Goal: Register for event/course

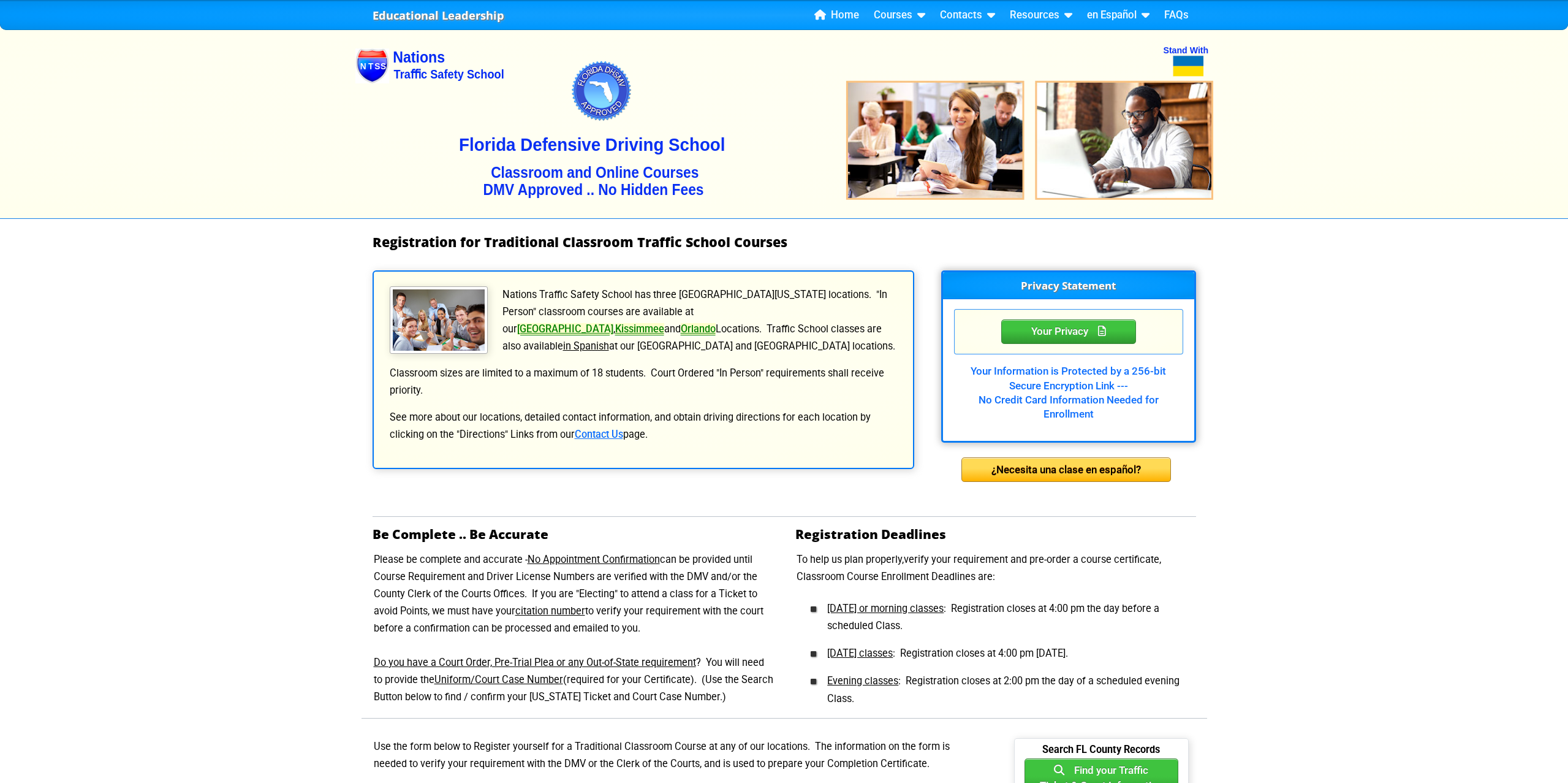
scroll to position [39, 0]
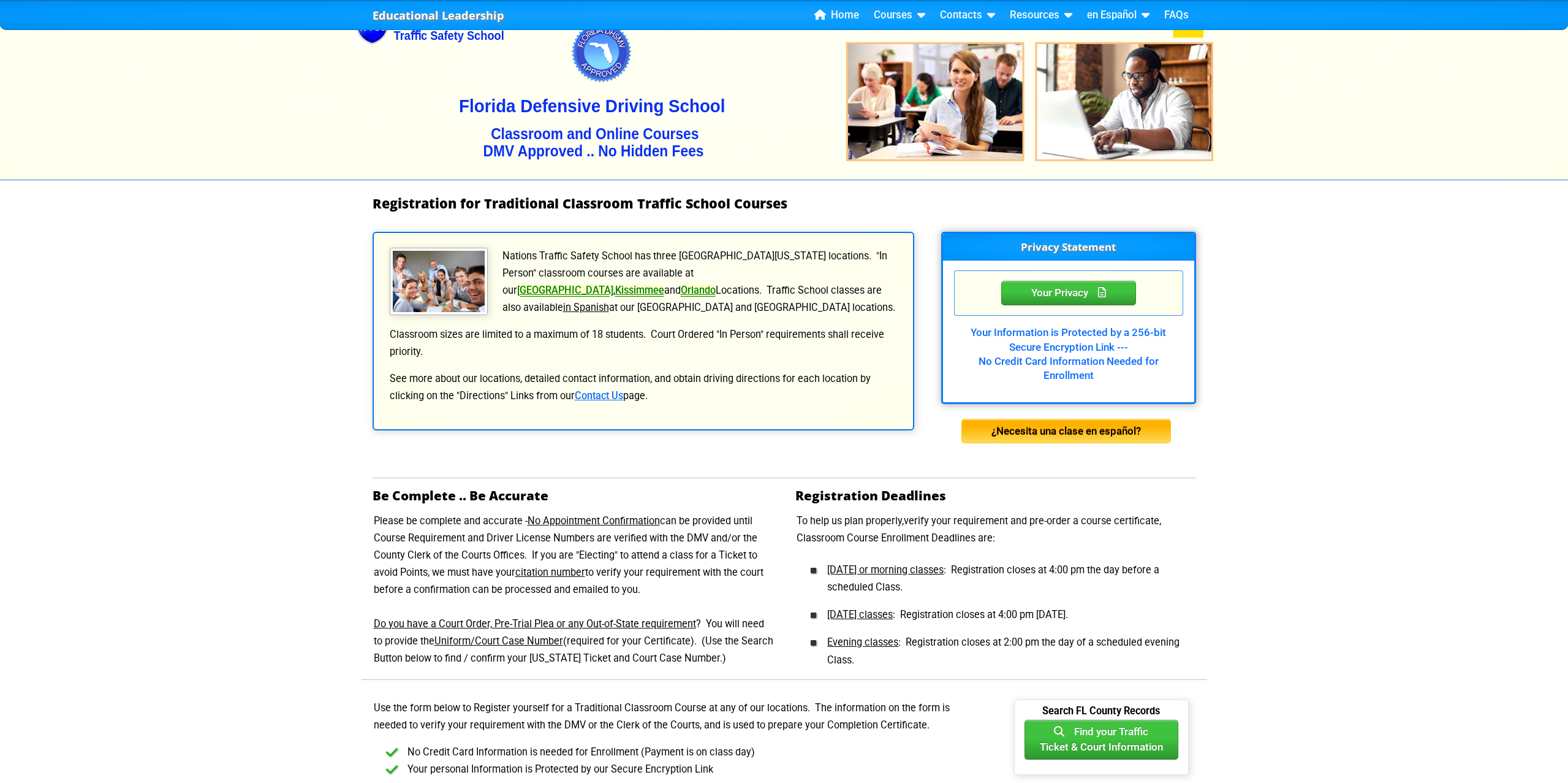
click at [1090, 432] on div "¿Necesita una clase en español?" at bounding box center [1066, 431] width 209 height 25
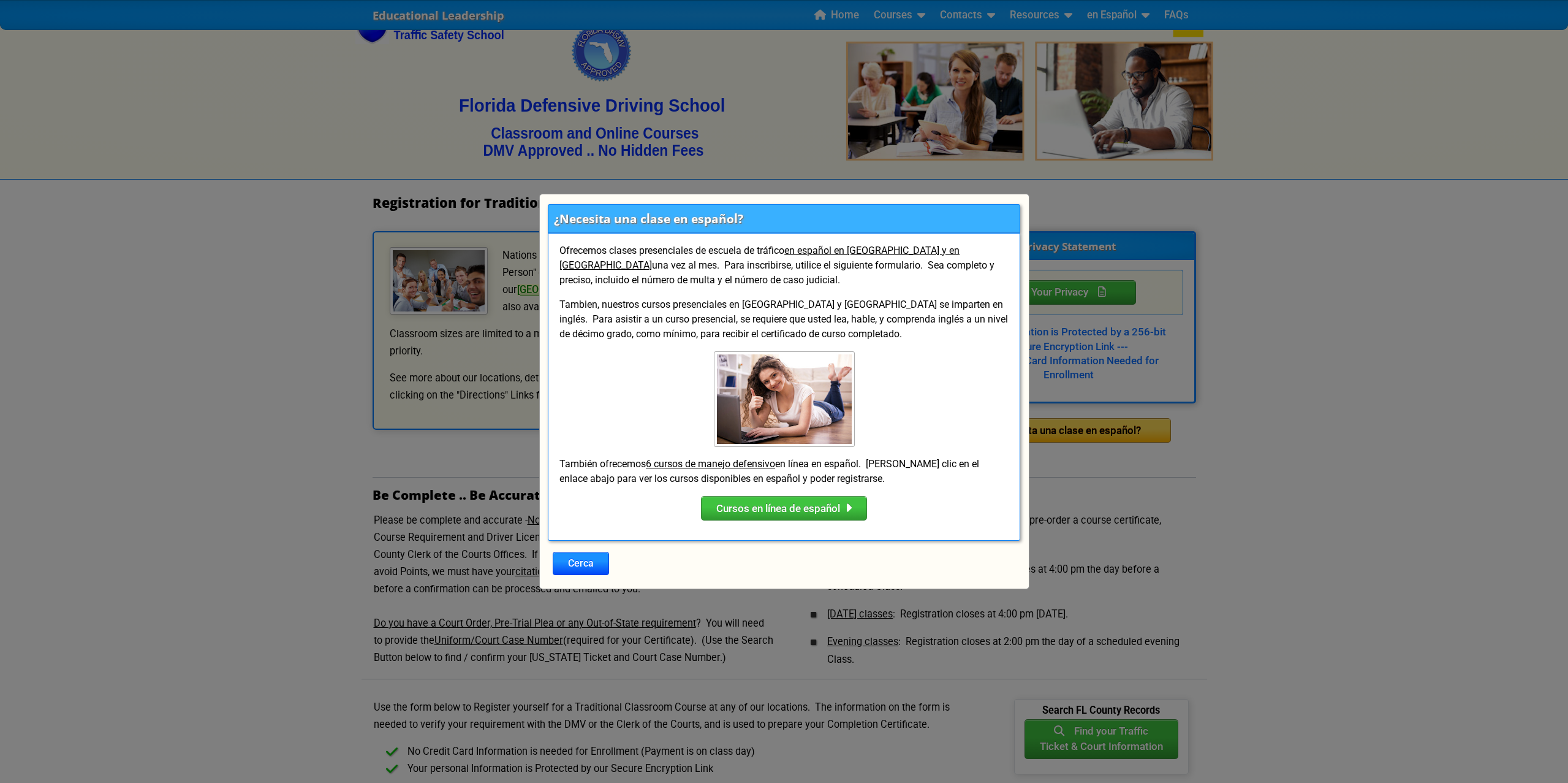
click at [1359, 555] on div "¿Necesita una clase en español? Ofrecemos clases presenciales de escuela de trá…" at bounding box center [784, 392] width 1568 height 783
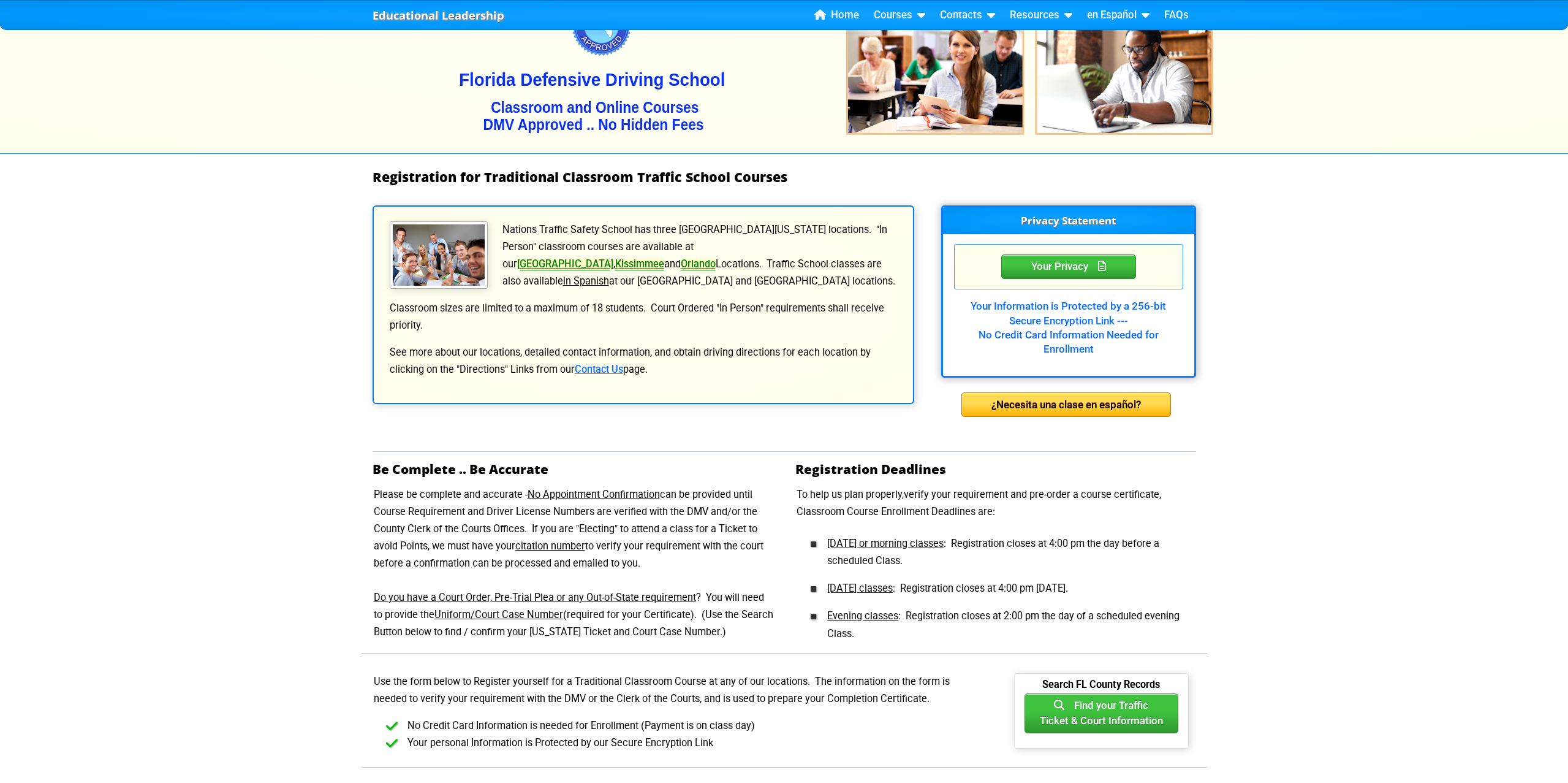
scroll to position [69, 0]
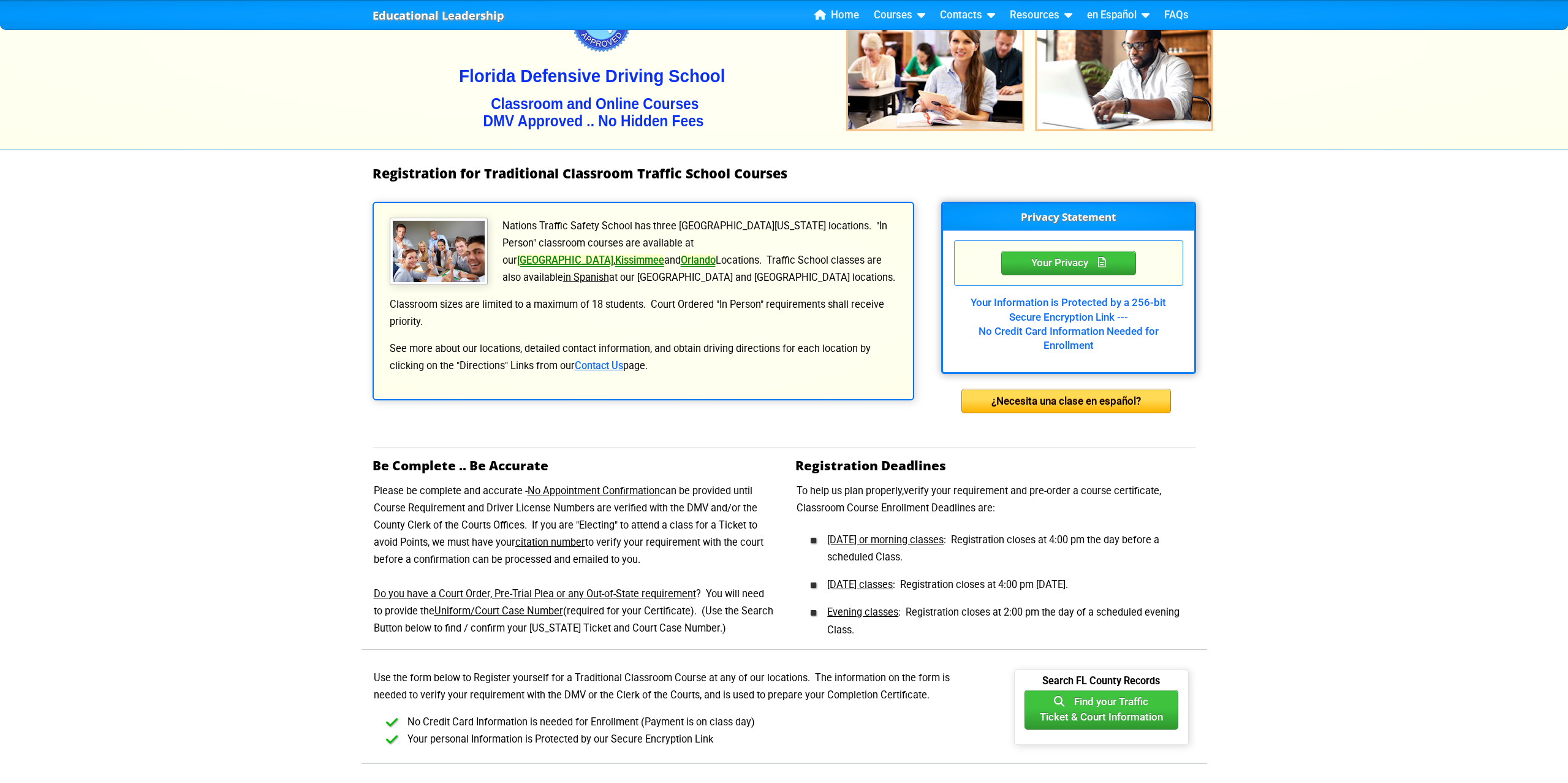
click at [866, 585] on u "[DATE] classes" at bounding box center [860, 584] width 66 height 11
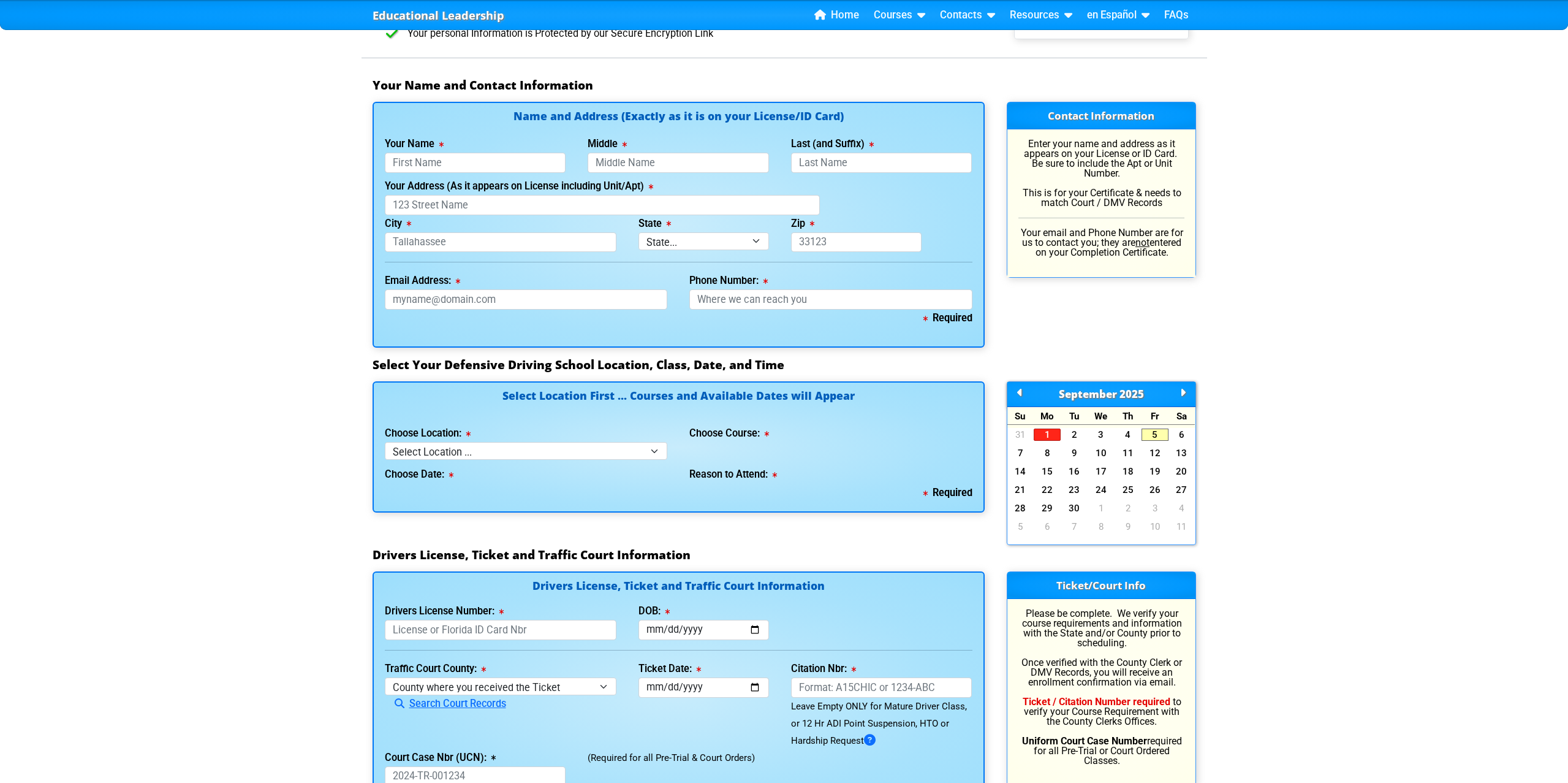
scroll to position [777, 0]
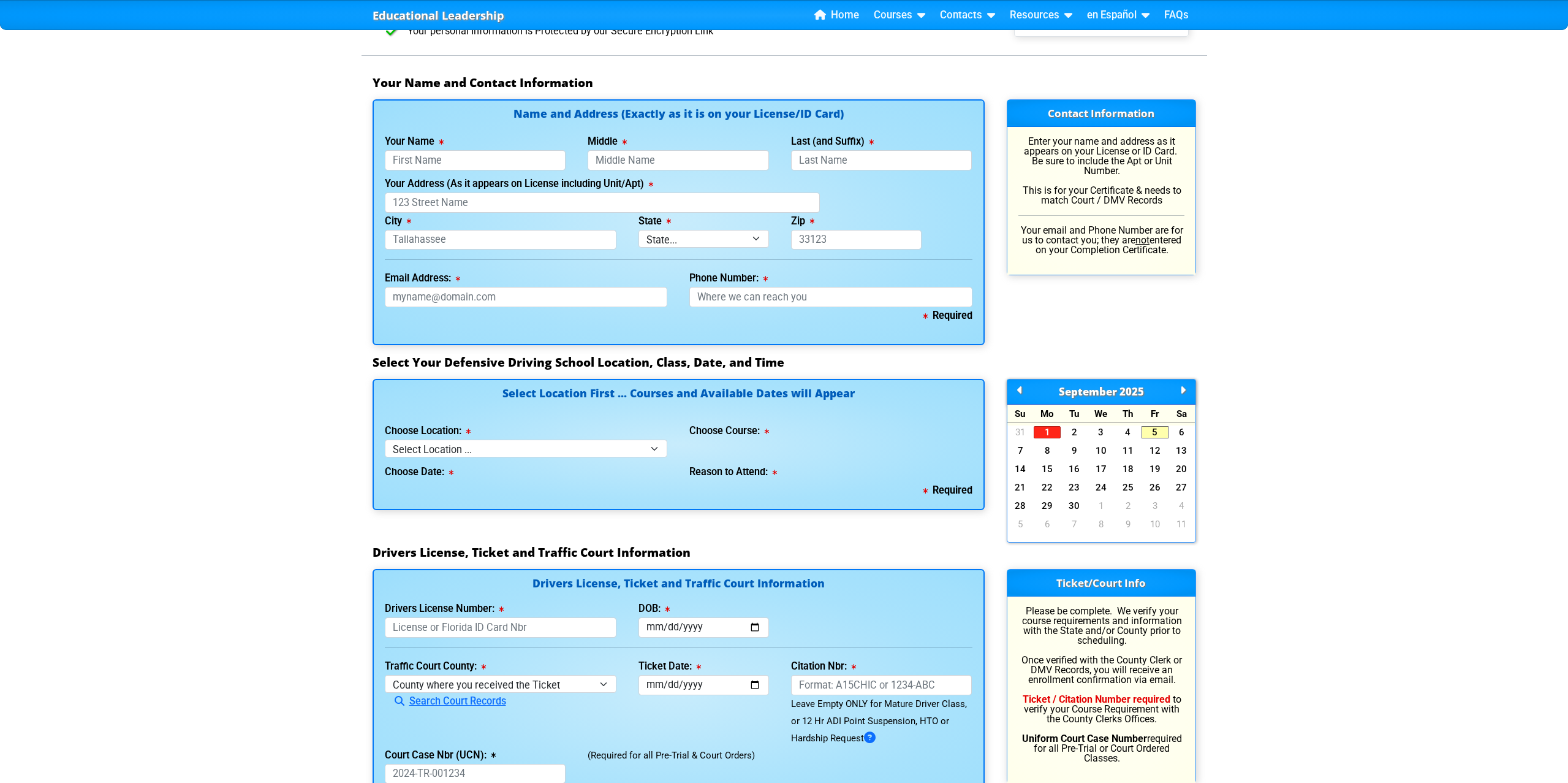
click at [1324, 602] on div "Educational Leadership Home Courses Certified Defensive Driving Courses 4-Hour …" at bounding box center [784, 343] width 1568 height 2239
select select "2"
select select "6"
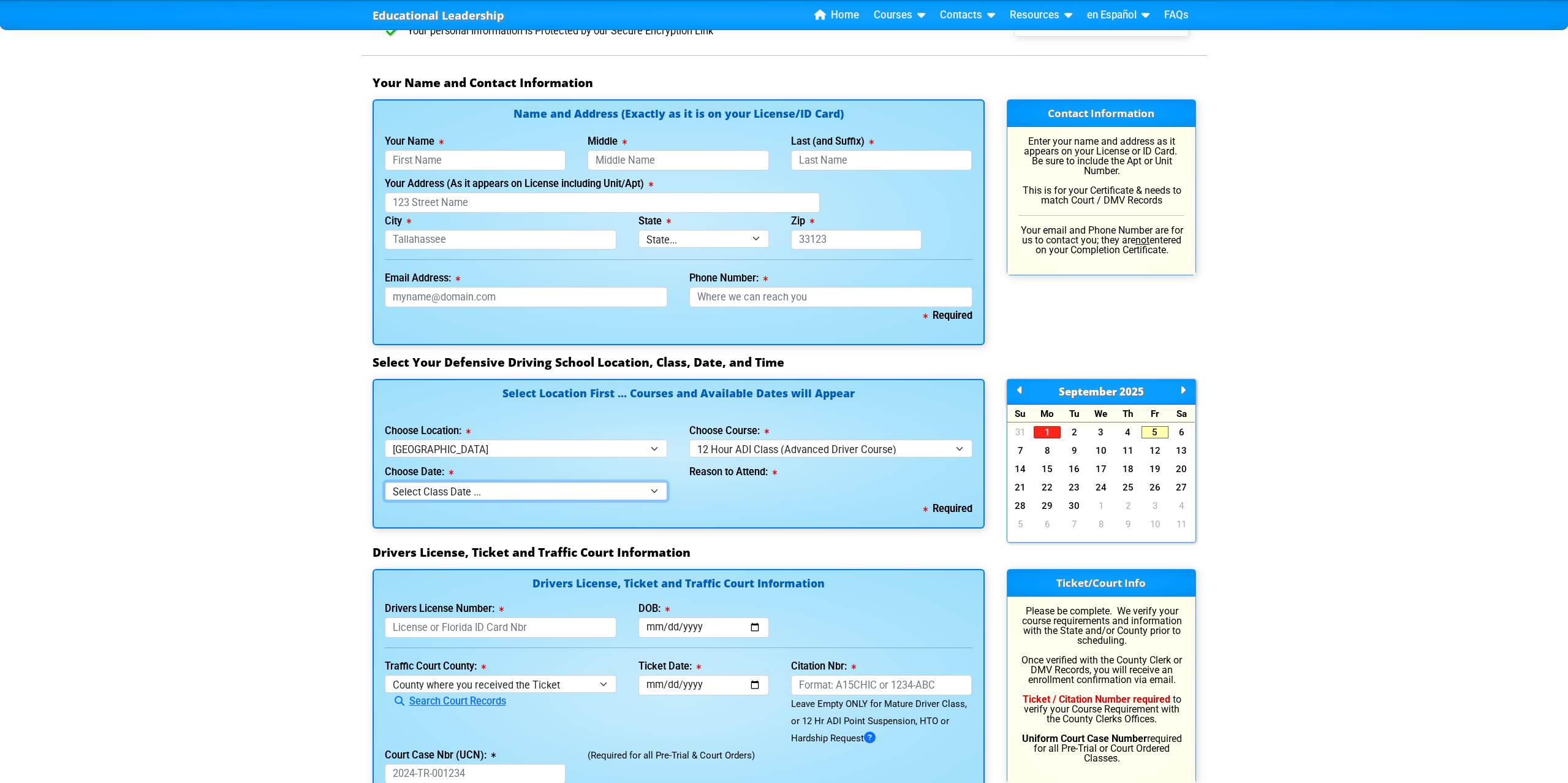
select select "[DATE], 7"
select select
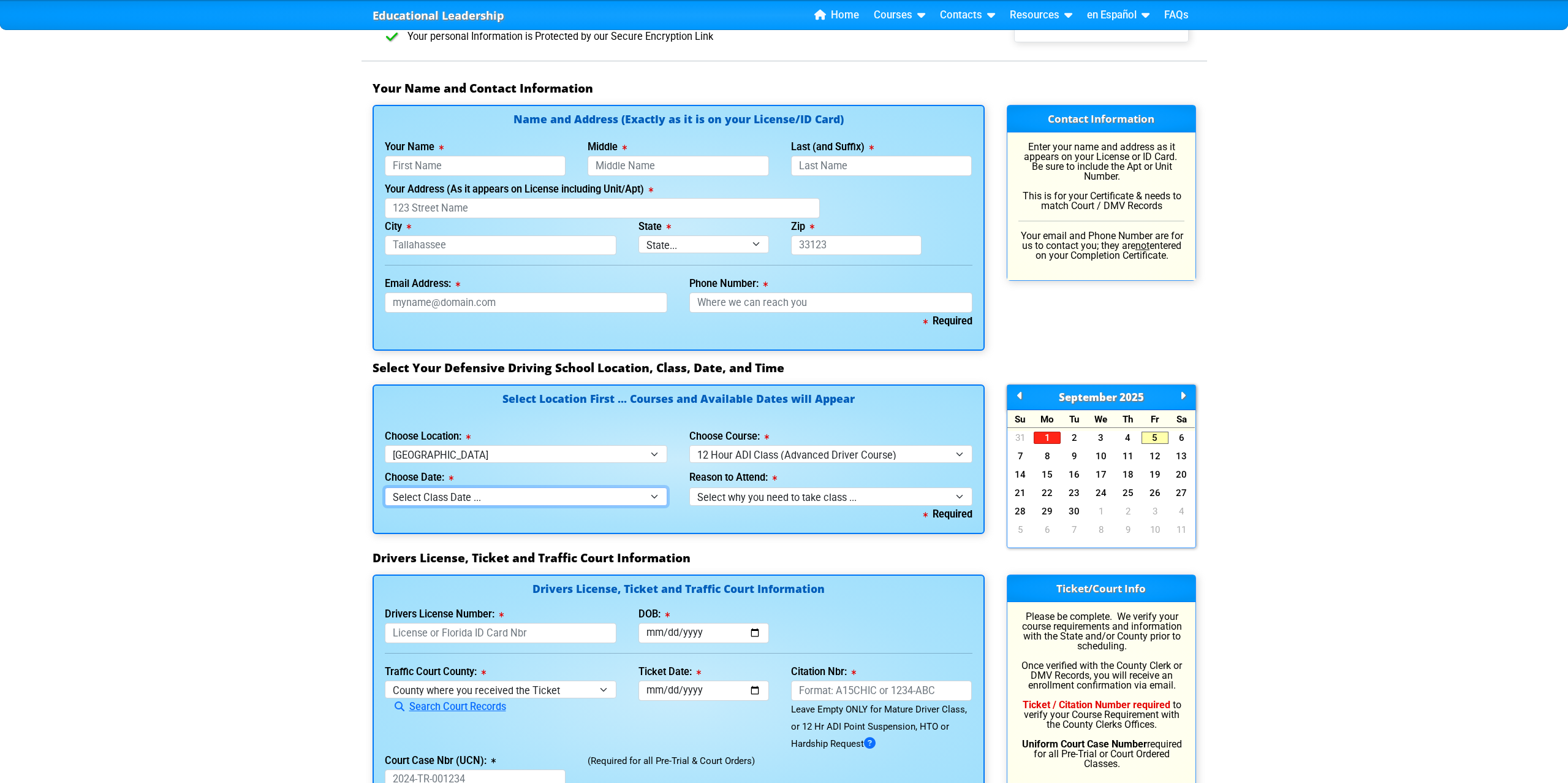
scroll to position [772, 2]
select select "4"
select select
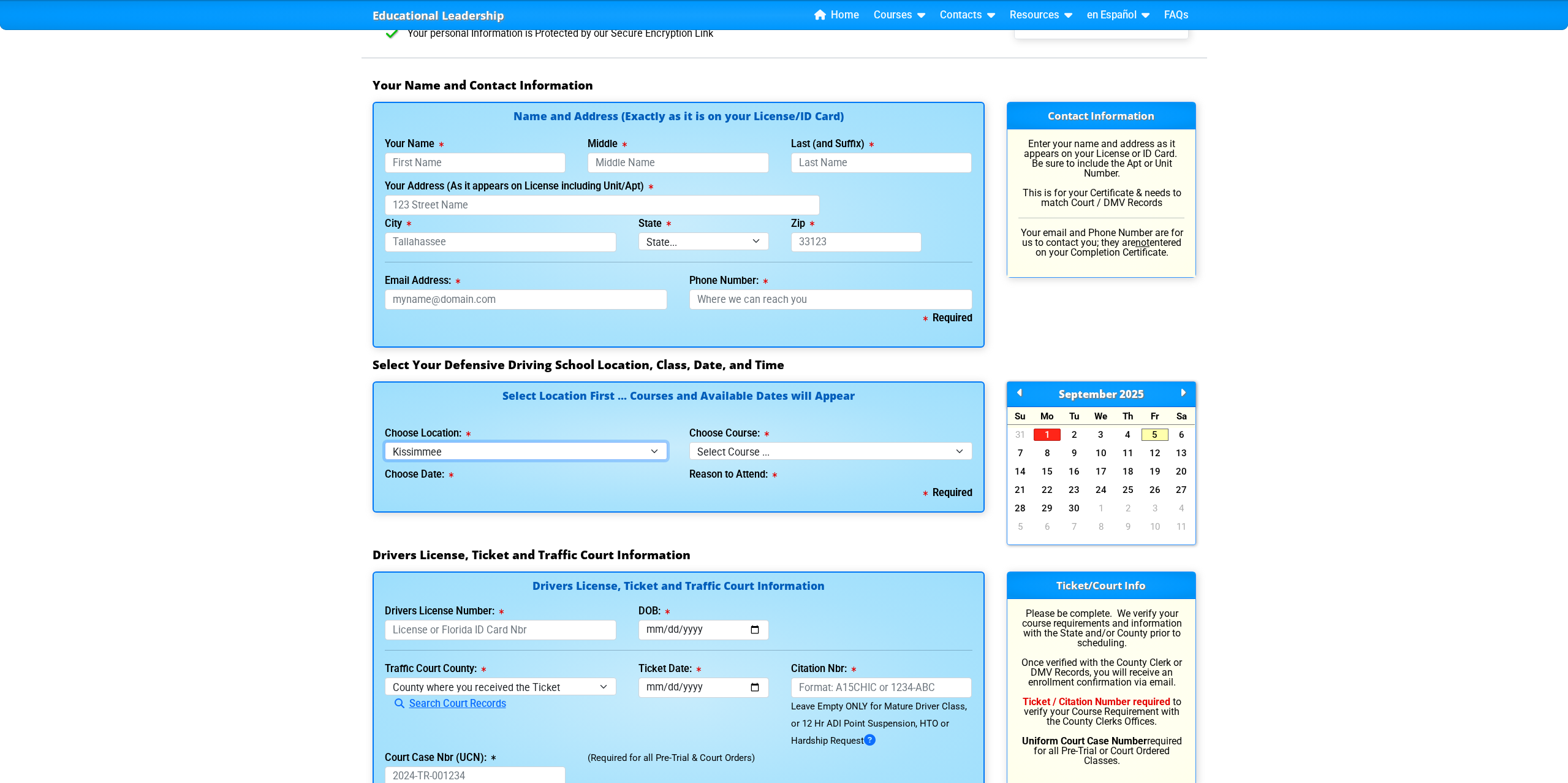
scroll to position [774, 0]
select select "3"
select select
select select "2"
select select
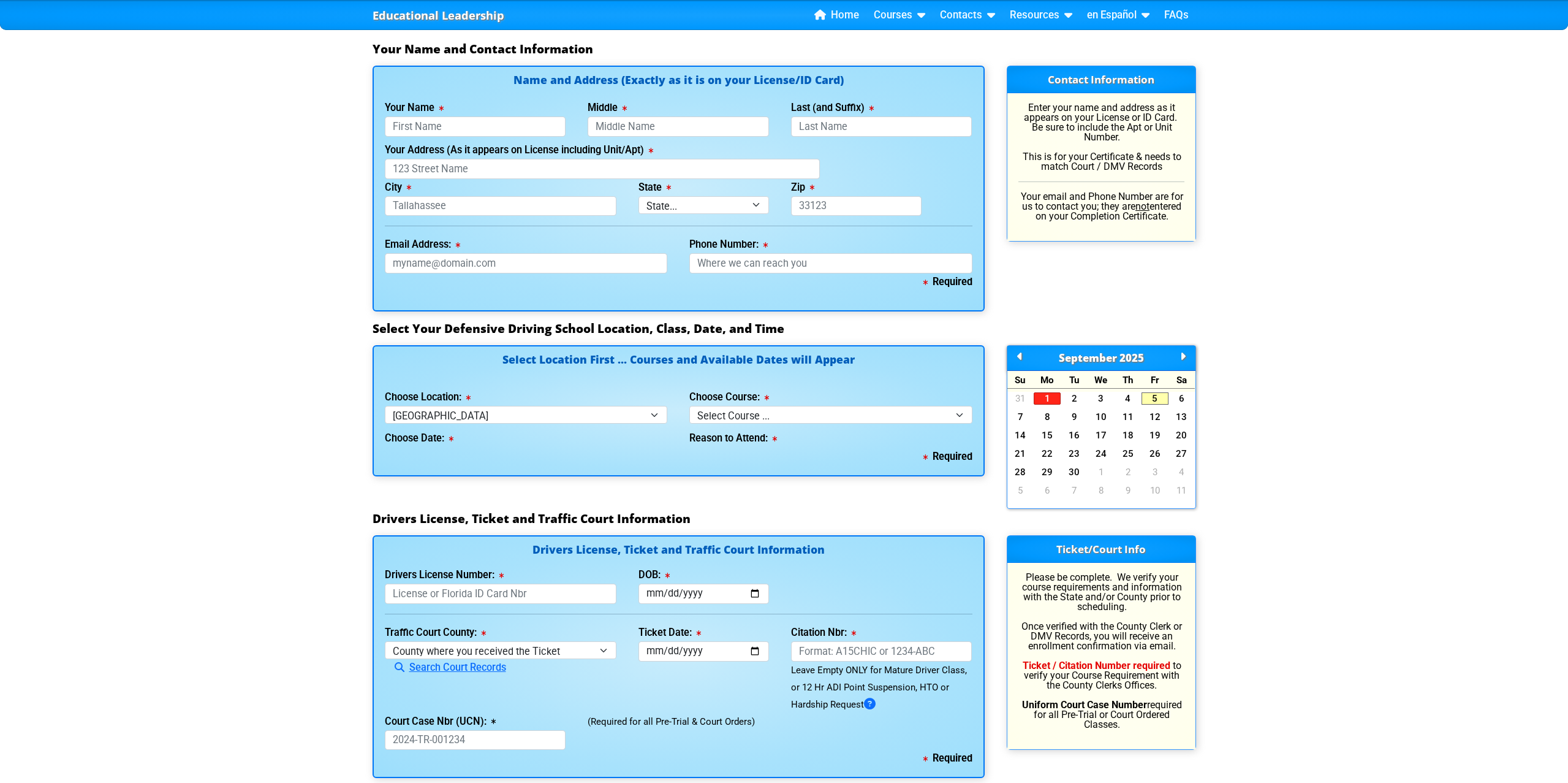
drag, startPoint x: 786, startPoint y: 374, endPoint x: 782, endPoint y: 369, distance: 6.4
click at [785, 373] on div "Select Location First ... Courses and Available Dates will Appear Choose Locati…" at bounding box center [678, 411] width 612 height 131
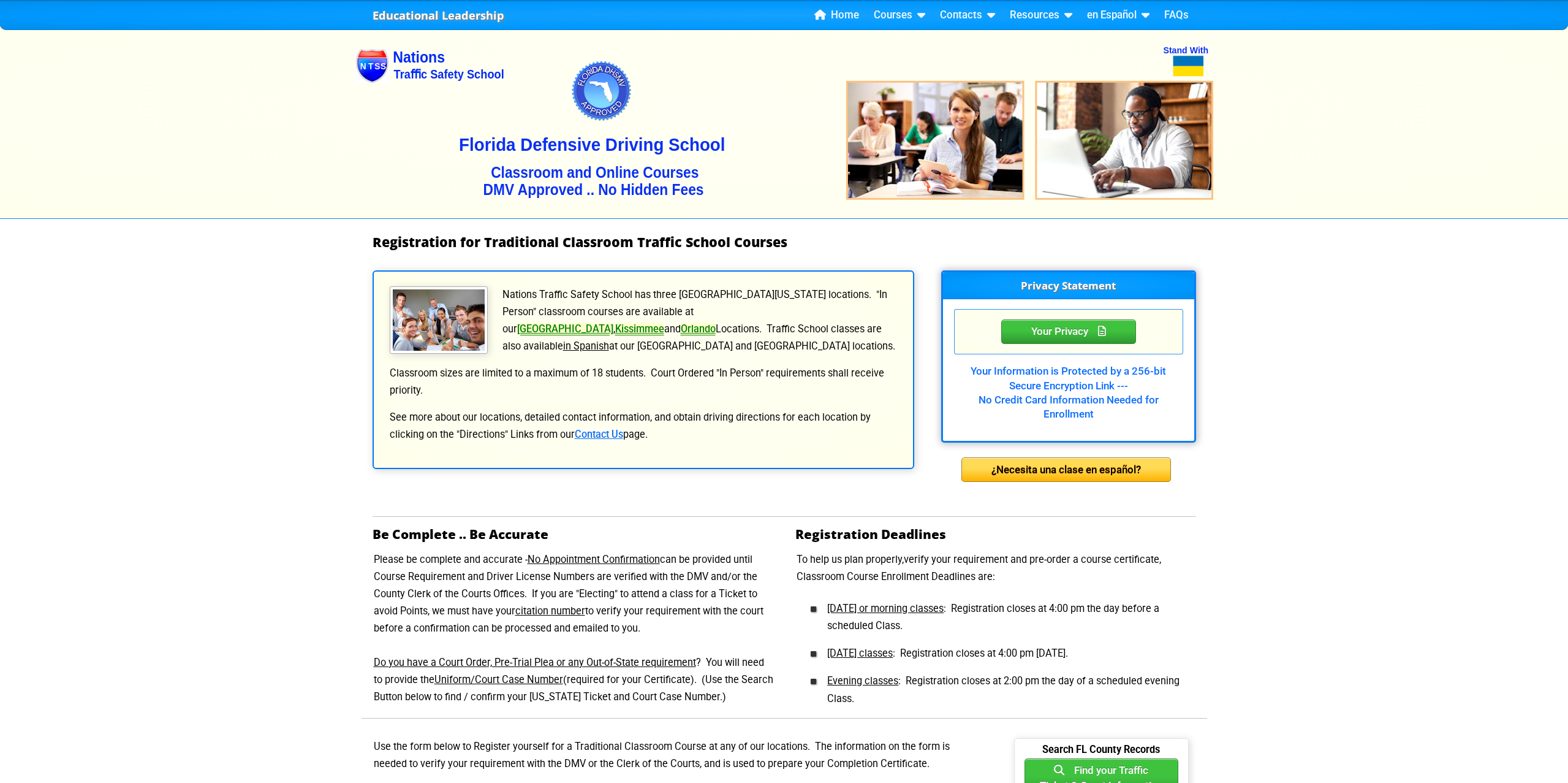
scroll to position [0, 0]
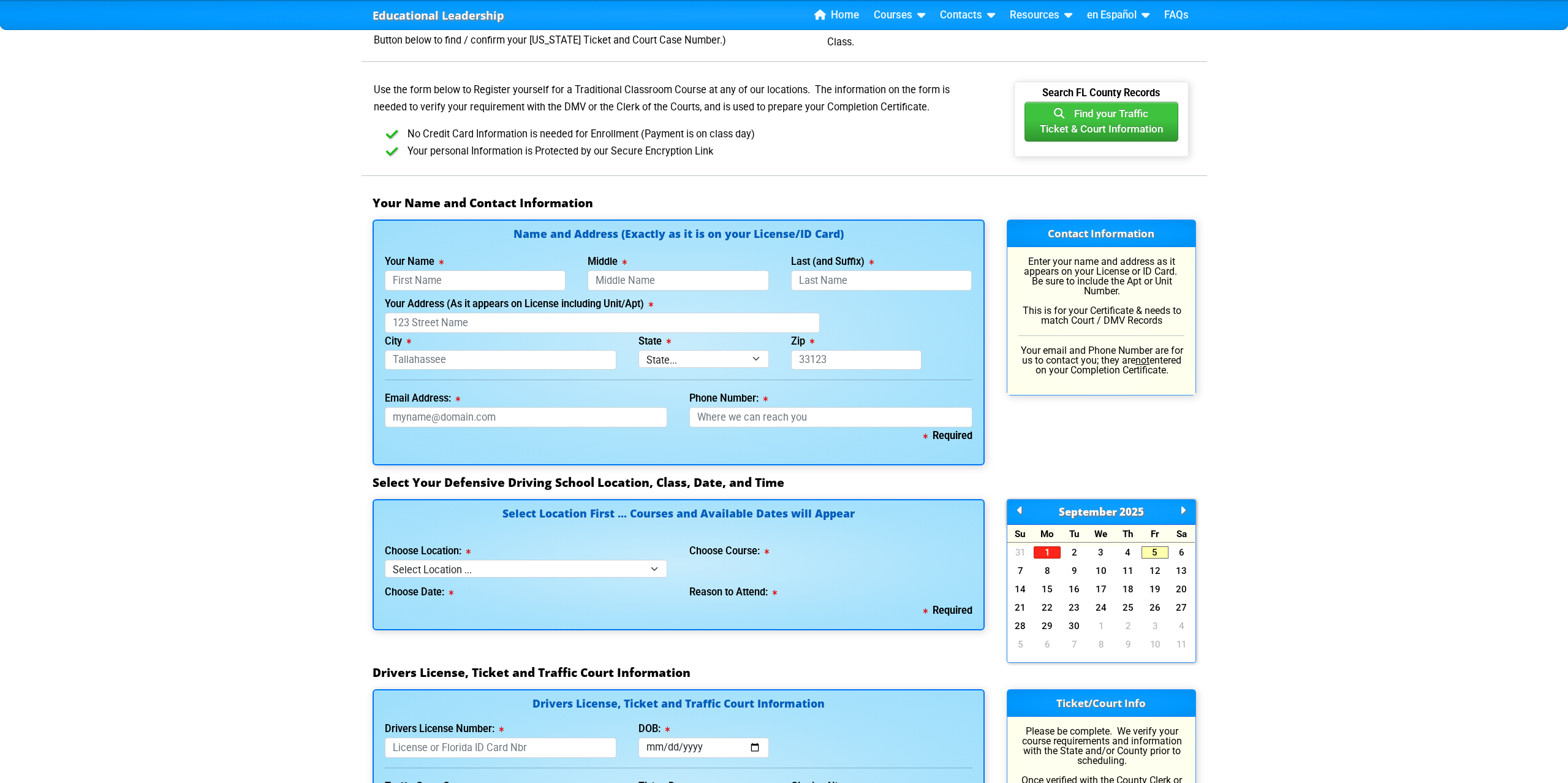
scroll to position [657, 0]
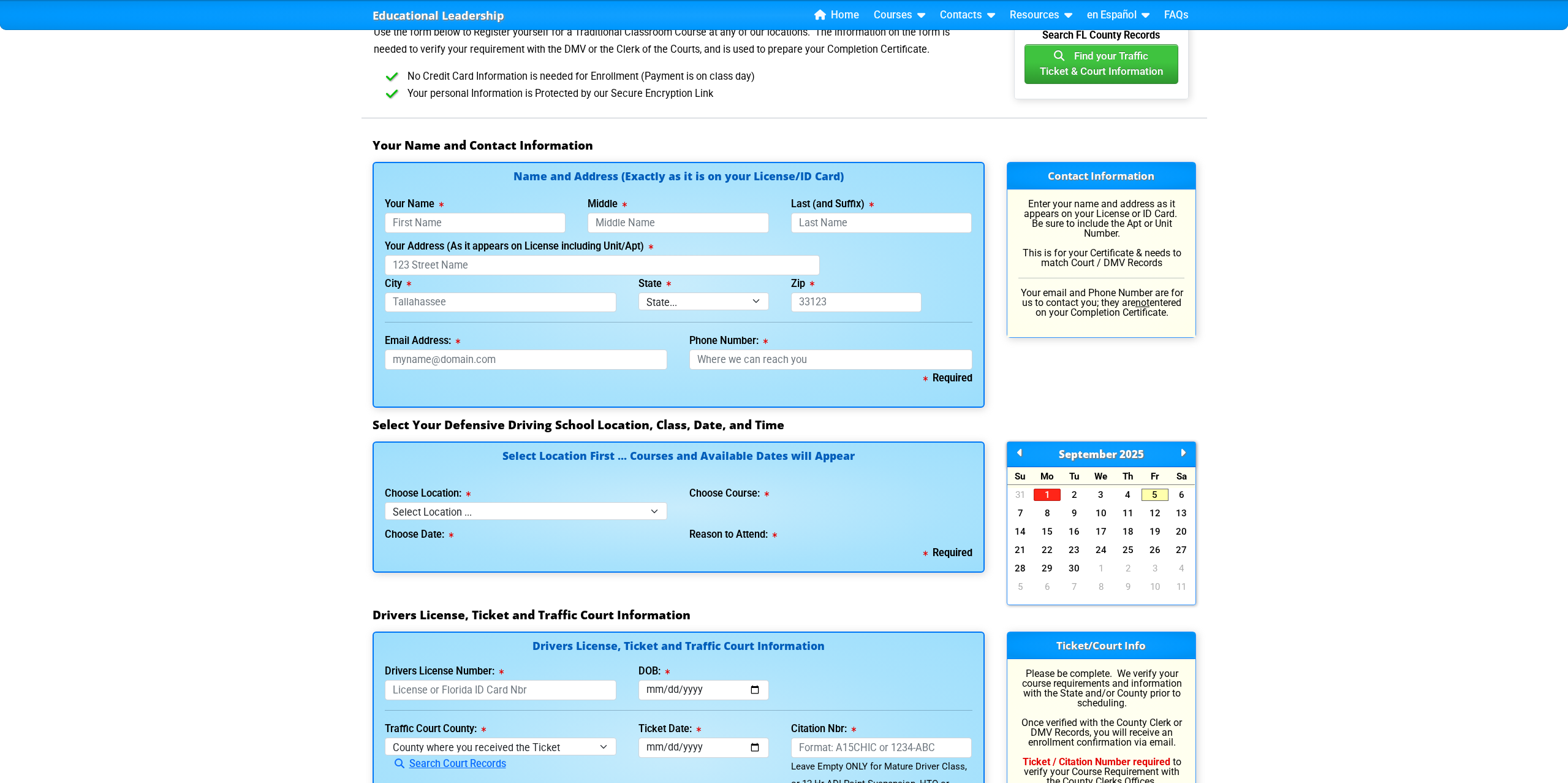
scroll to position [716, 0]
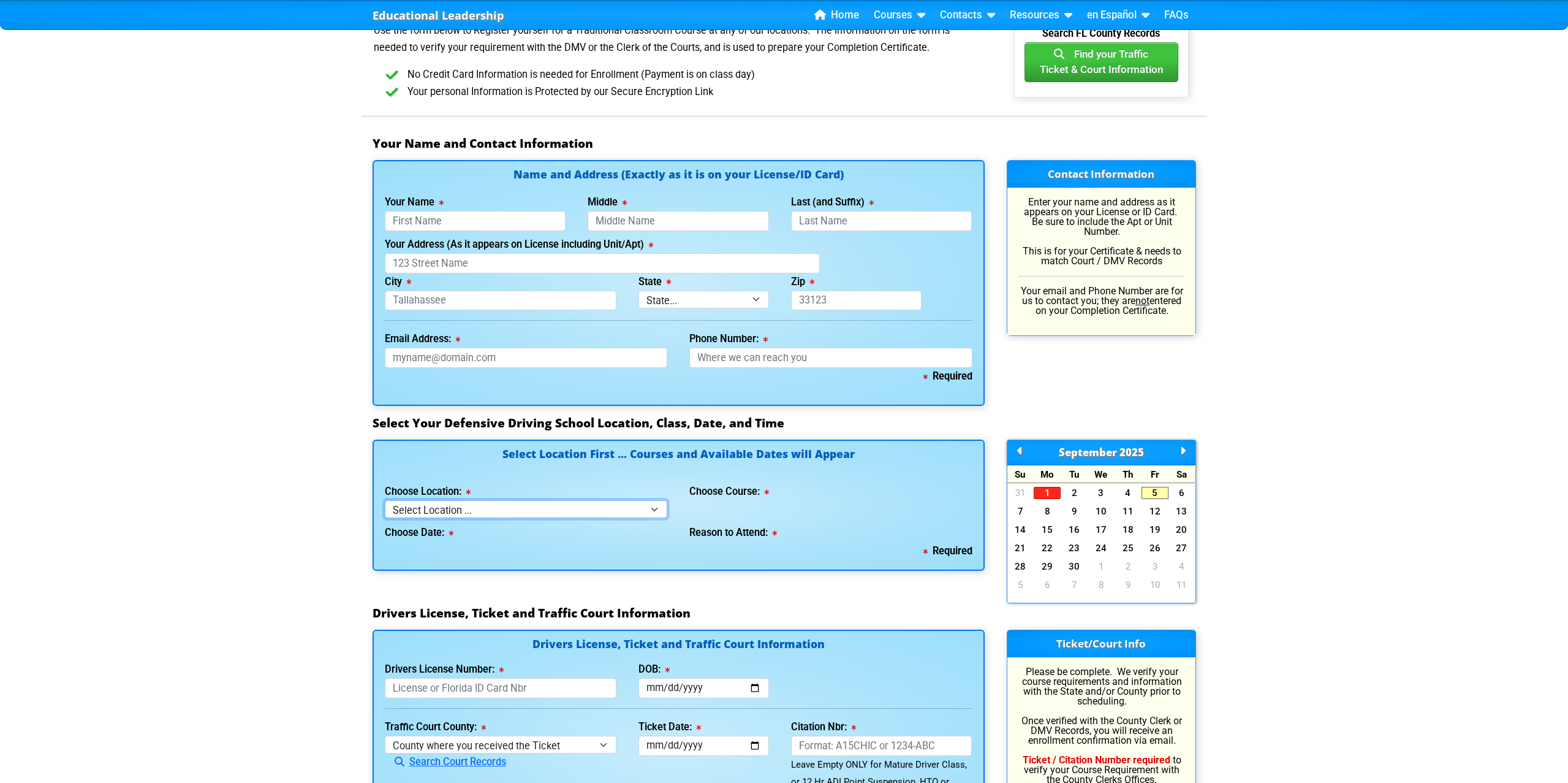
select select "2"
select select "6"
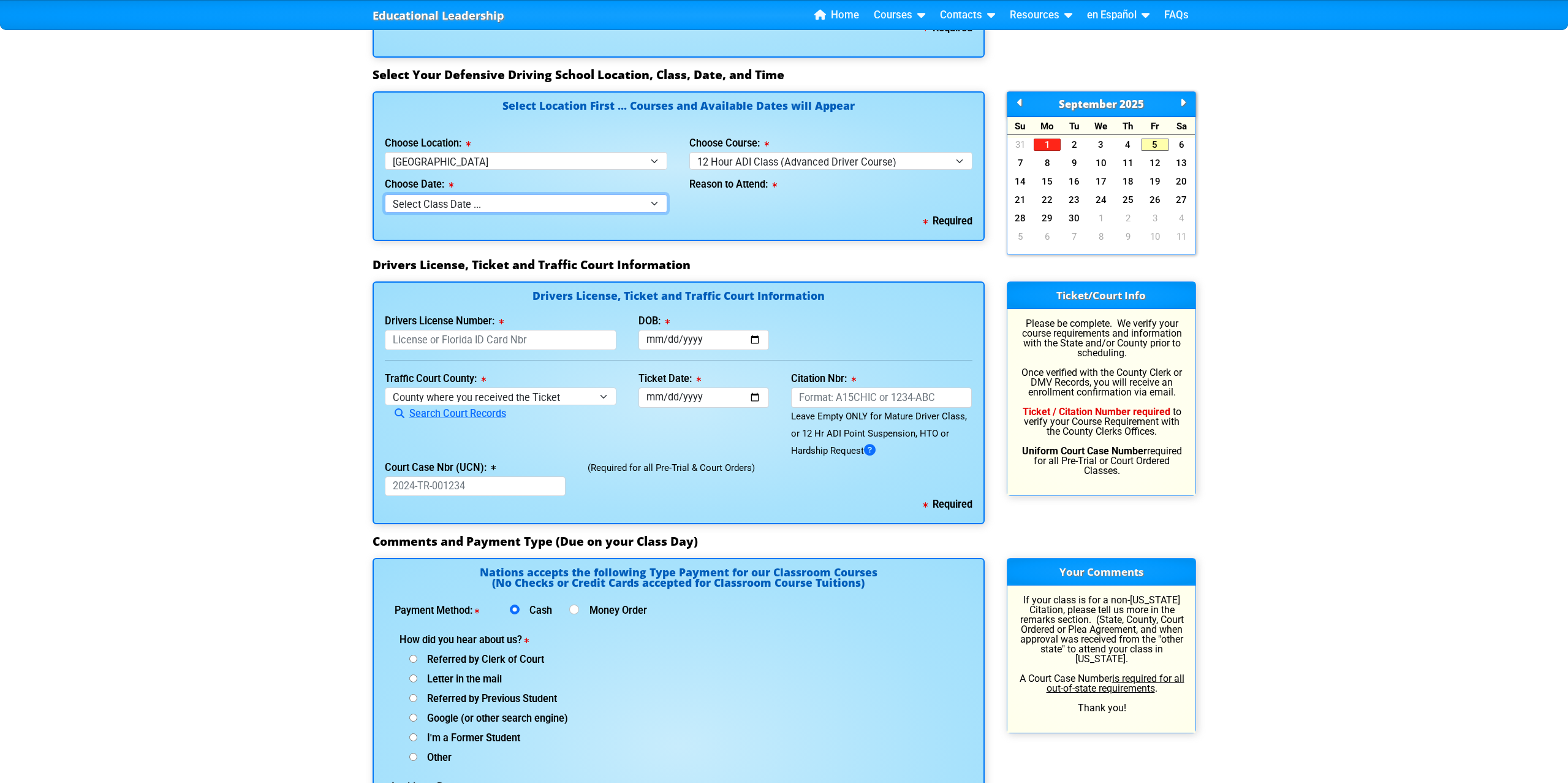
scroll to position [1065, 0]
select select "[DATE], 7"
select select
select select "[DATE], 7"
select select
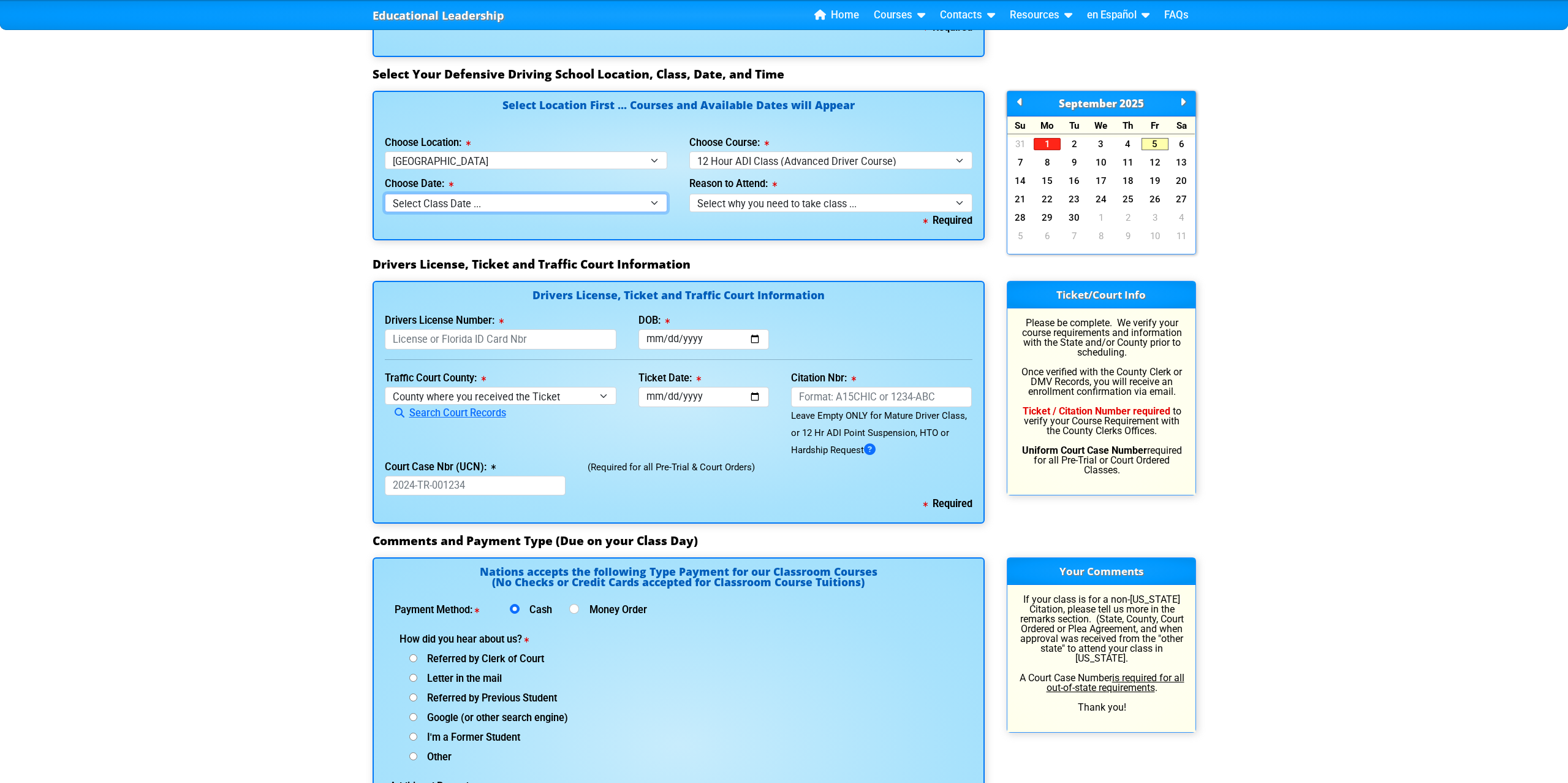
select select "[DATE], 7"
select select
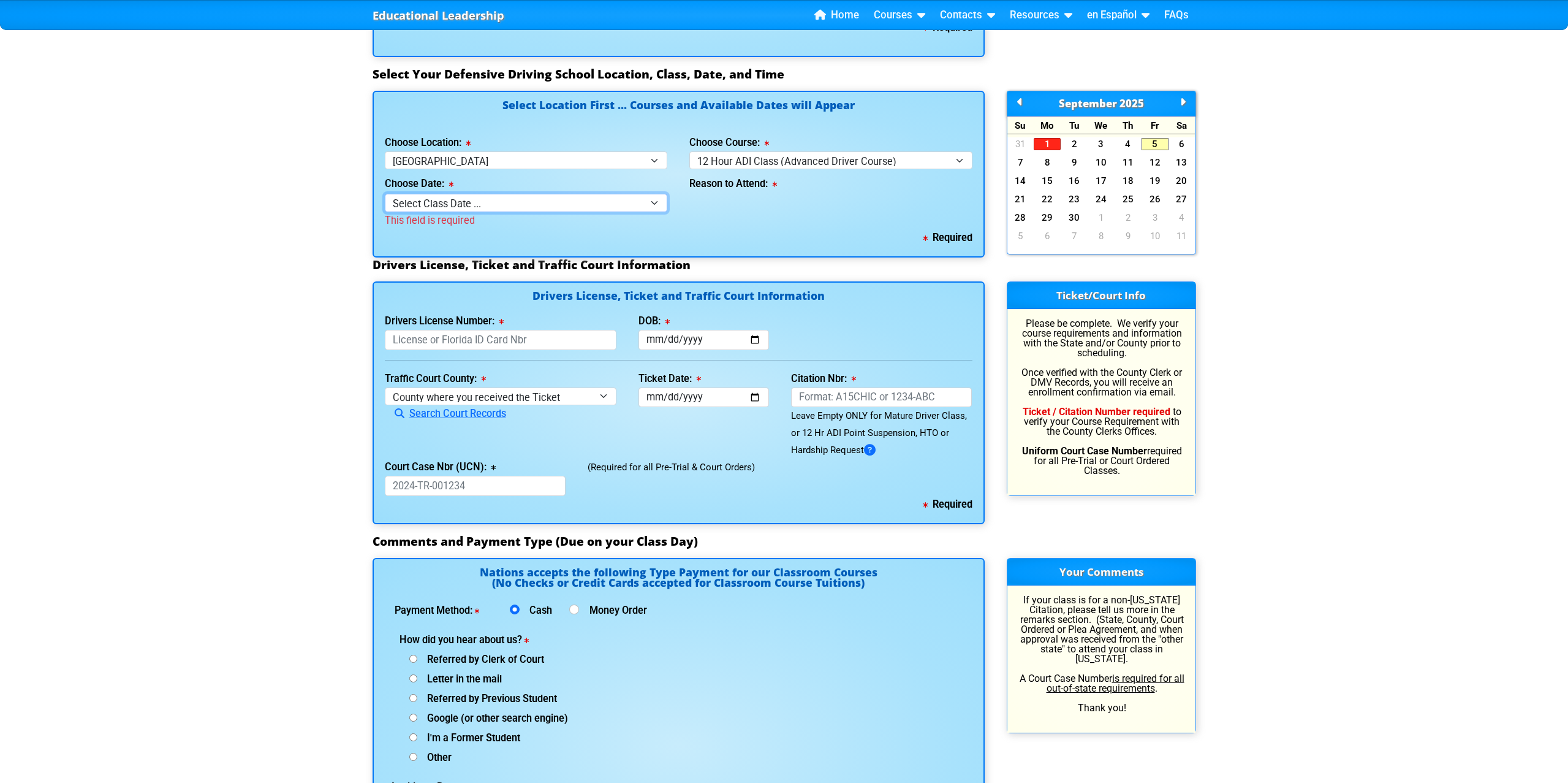
scroll to position [1131, 0]
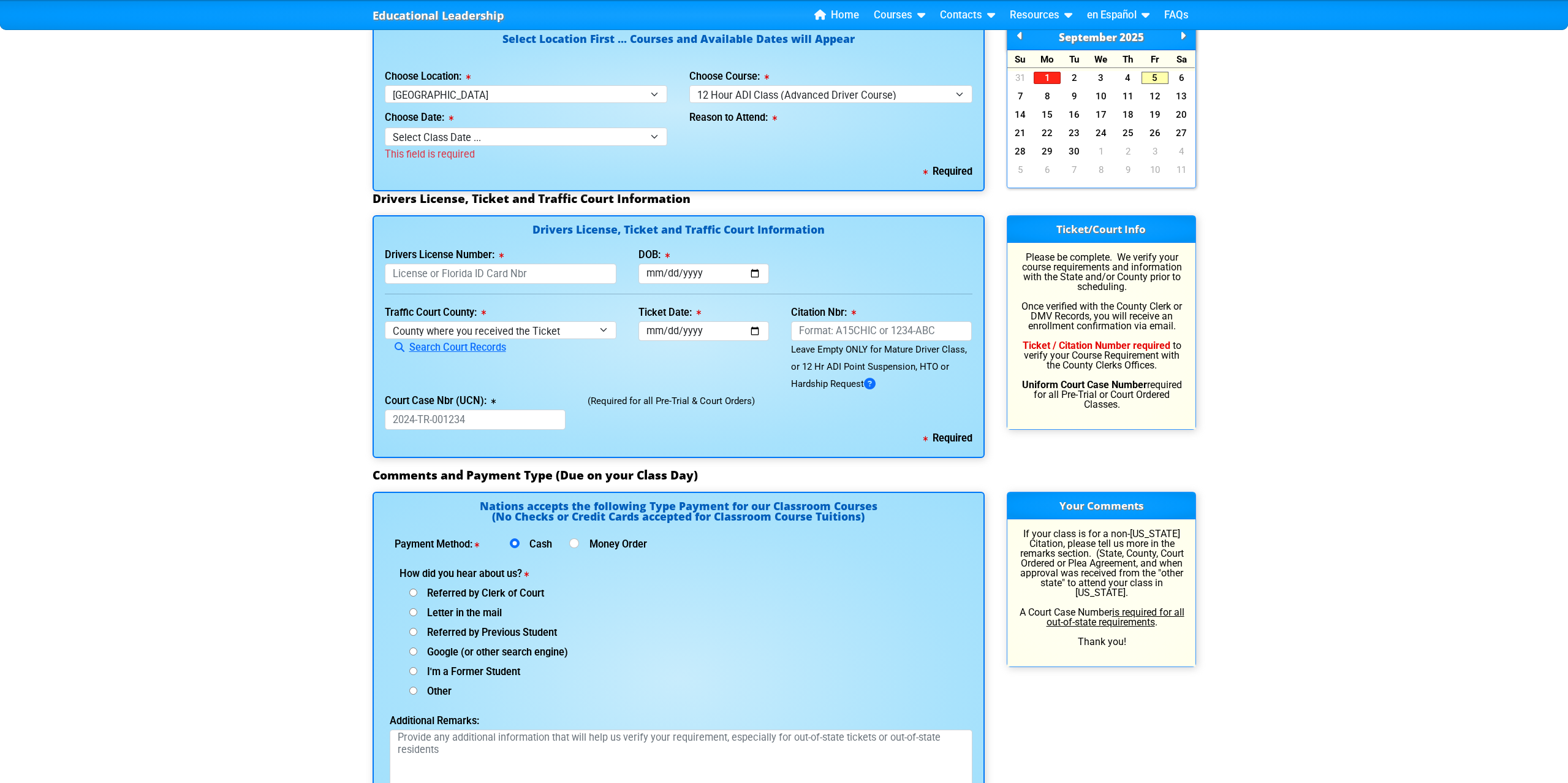
click at [561, 146] on div "This field is required" at bounding box center [526, 155] width 283 height 17
